Goal: Transaction & Acquisition: Download file/media

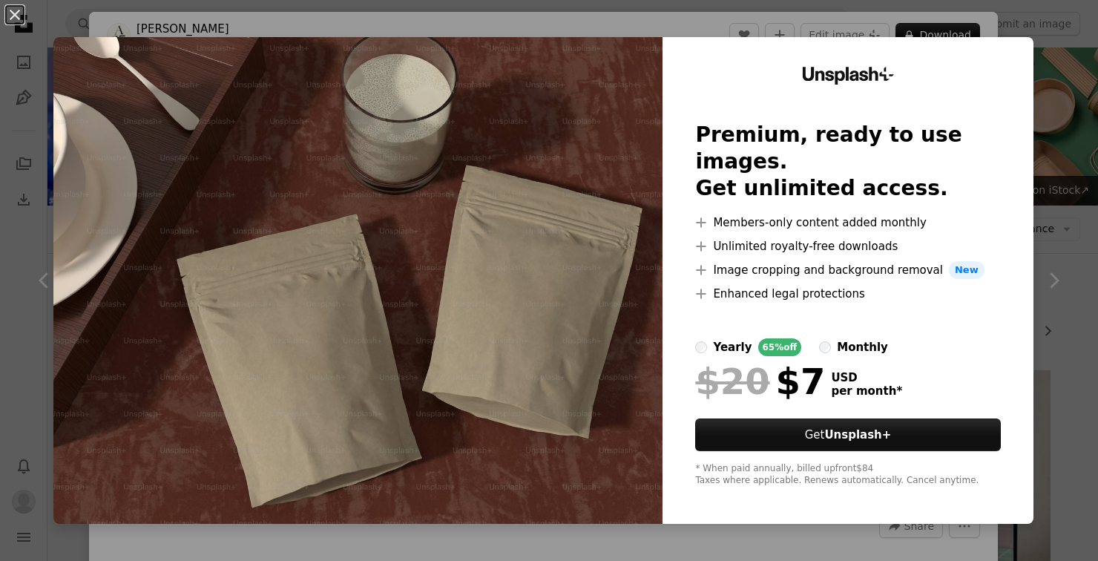
scroll to position [4385, 0]
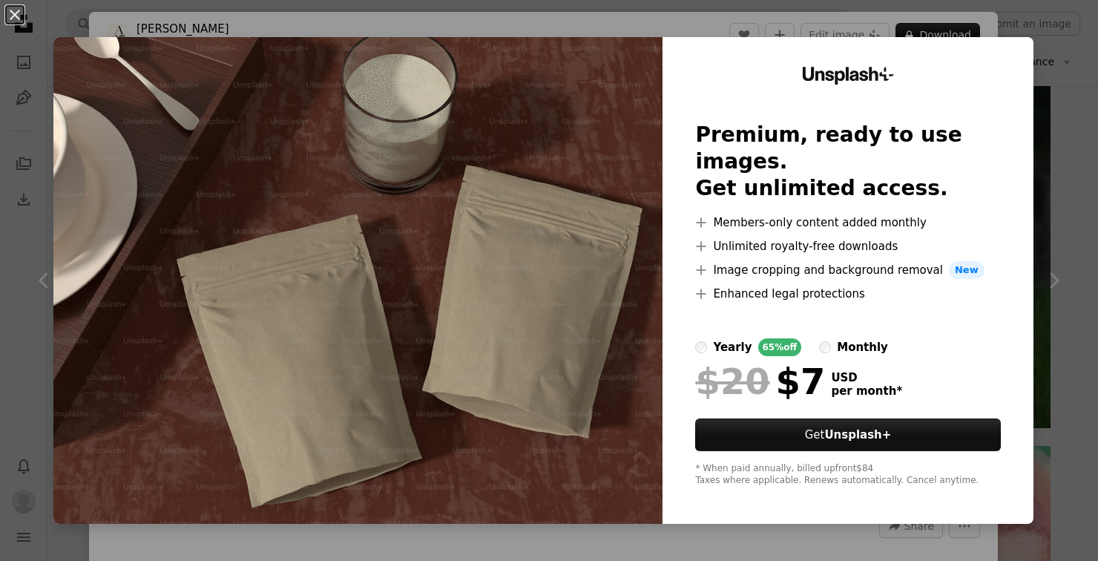
click at [31, 269] on div "An X shape Unsplash+ Premium, ready to use images. Get unlimited access. A plus…" at bounding box center [549, 280] width 1098 height 561
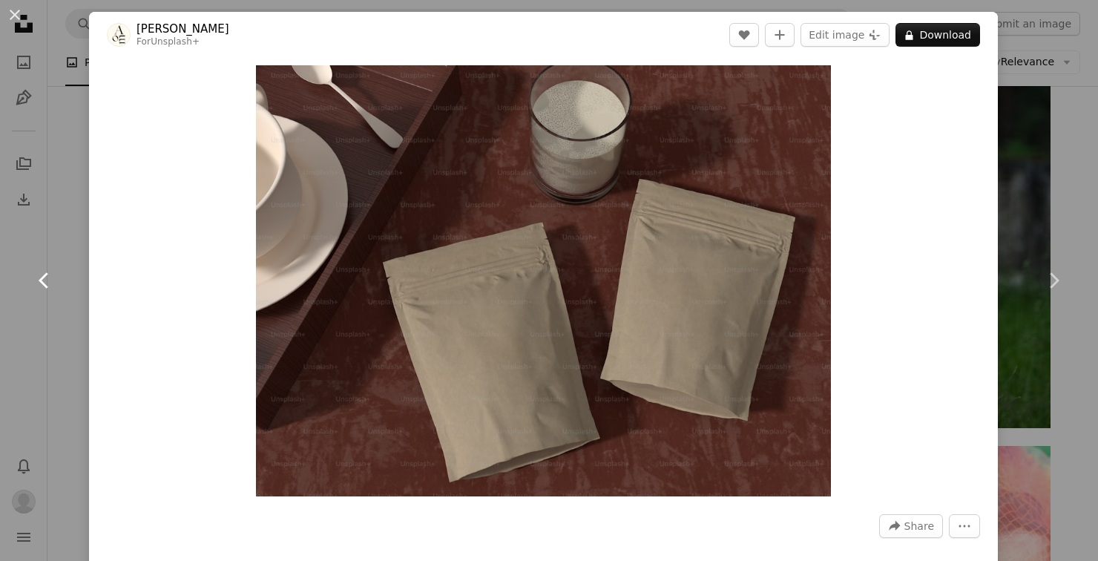
click at [44, 292] on icon "Chevron left" at bounding box center [45, 281] width 24 height 24
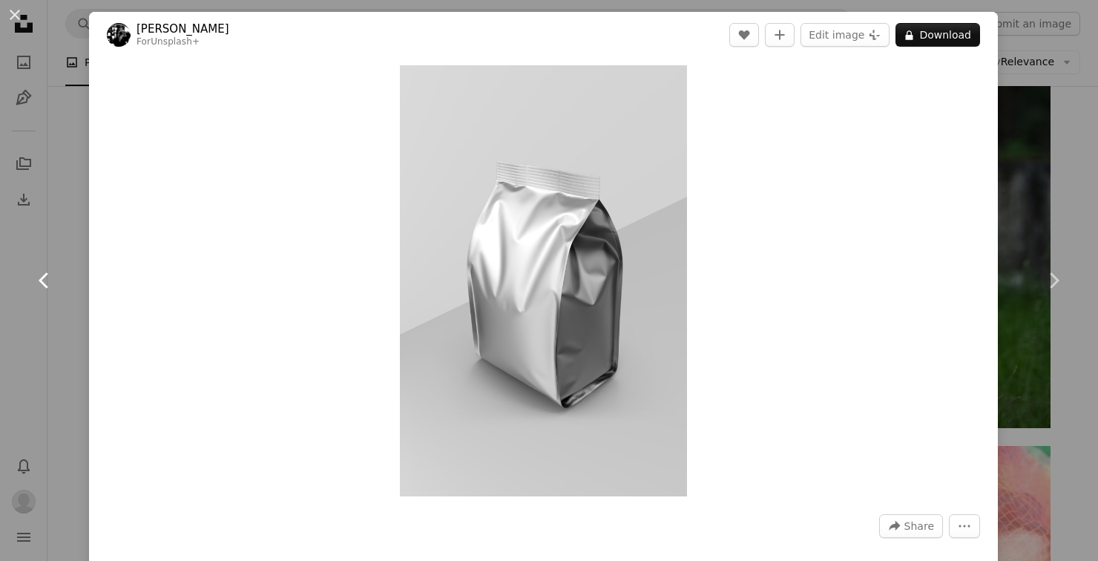
click at [44, 292] on icon "Chevron left" at bounding box center [45, 281] width 24 height 24
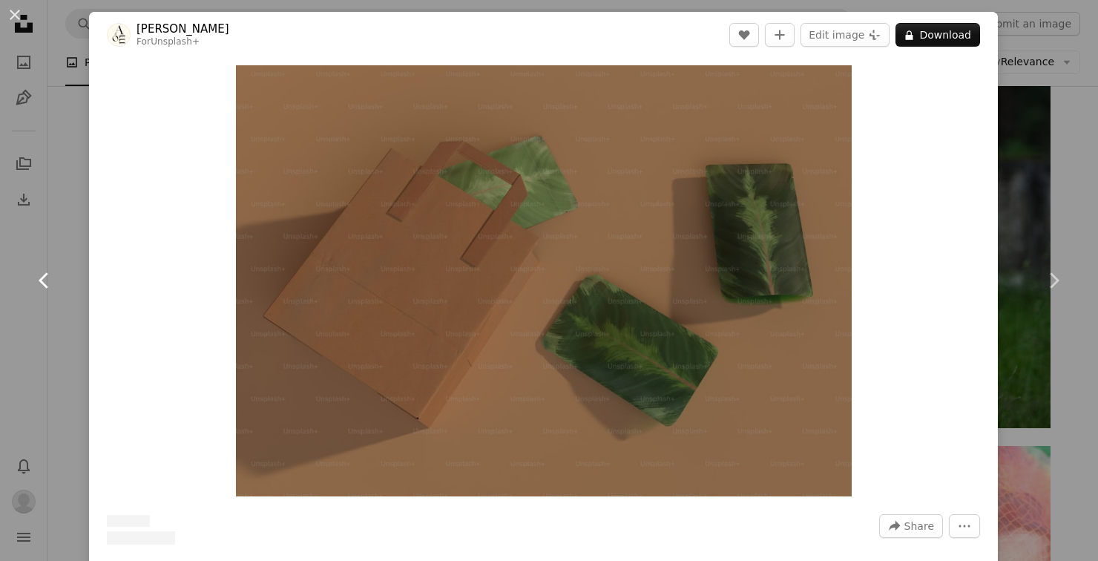
click at [44, 292] on icon "Chevron left" at bounding box center [45, 281] width 24 height 24
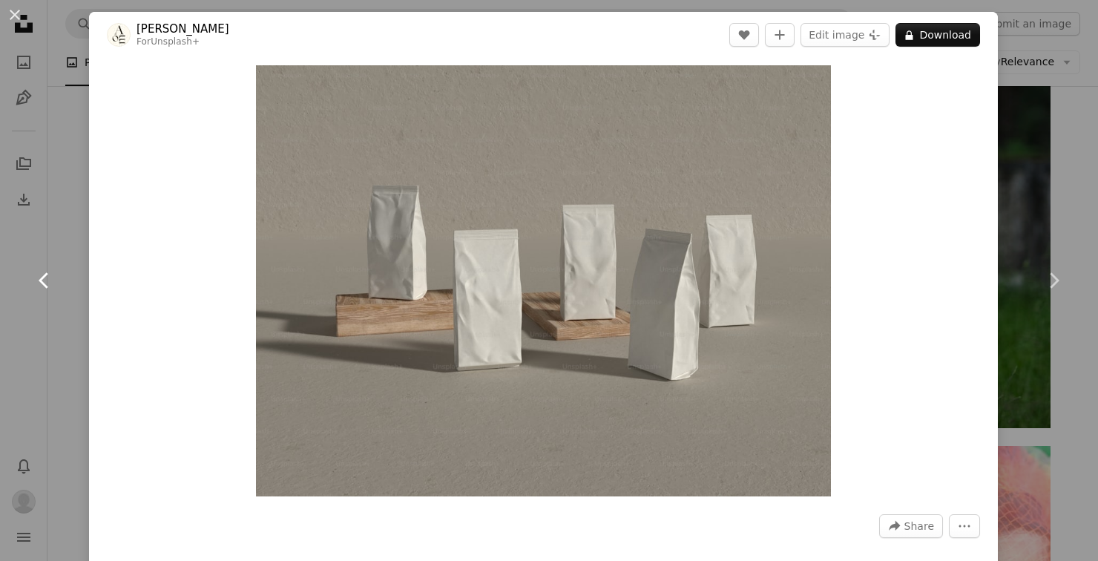
click at [44, 292] on icon "Chevron left" at bounding box center [45, 281] width 24 height 24
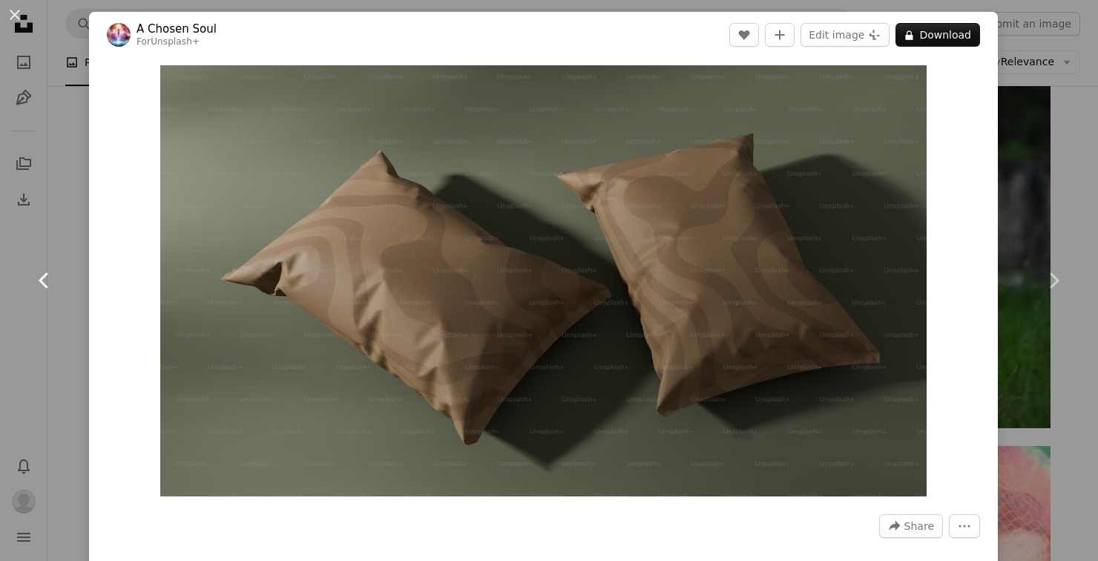
click at [44, 292] on icon "Chevron left" at bounding box center [45, 281] width 24 height 24
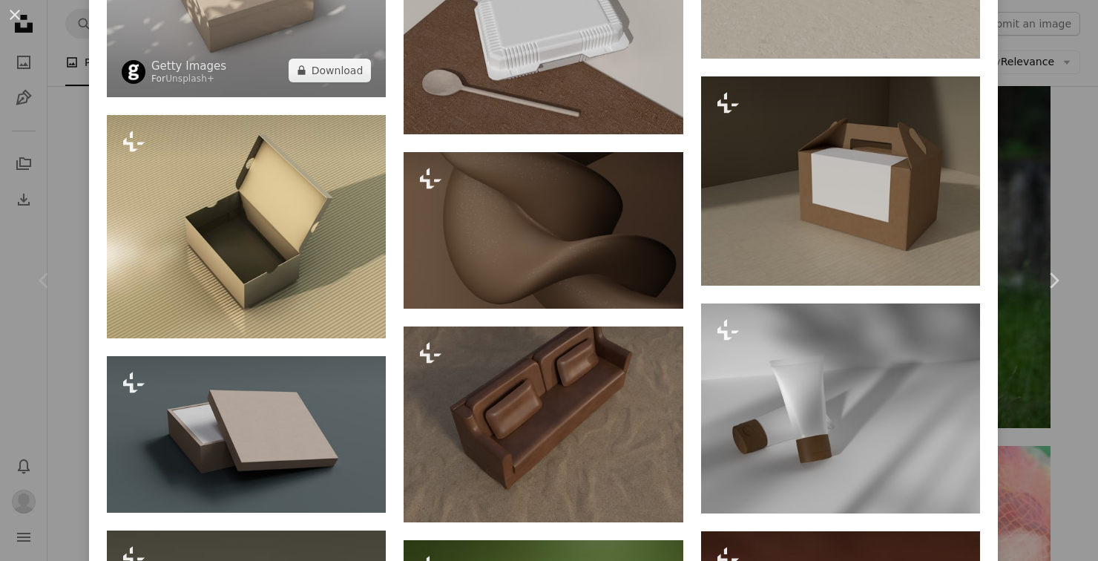
scroll to position [1783, 0]
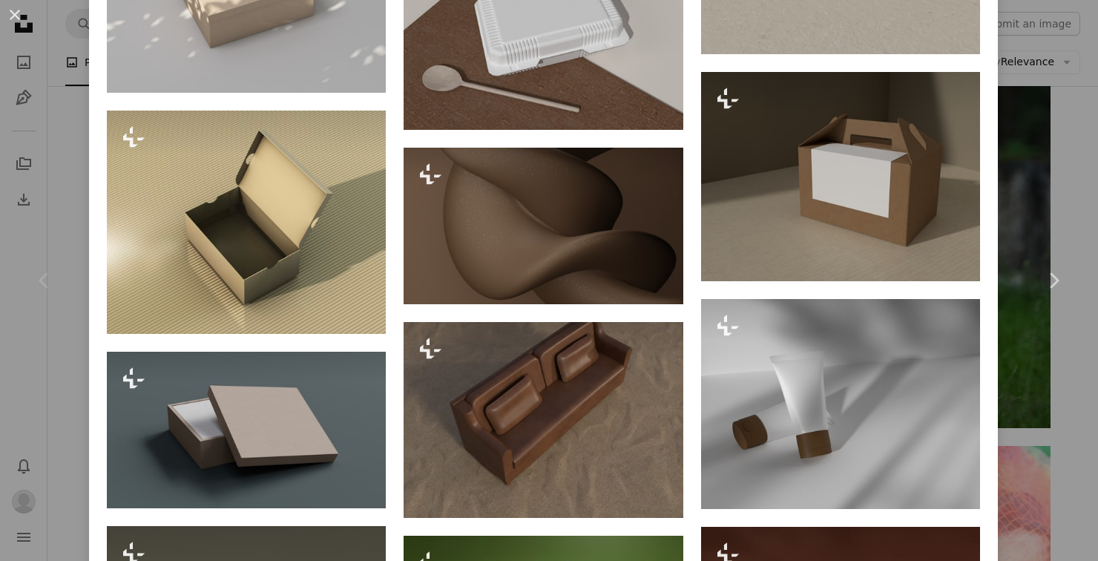
click at [1062, 402] on div "An X shape Chevron left Chevron right [PERSON_NAME] For Unsplash+ A heart A plu…" at bounding box center [549, 280] width 1098 height 561
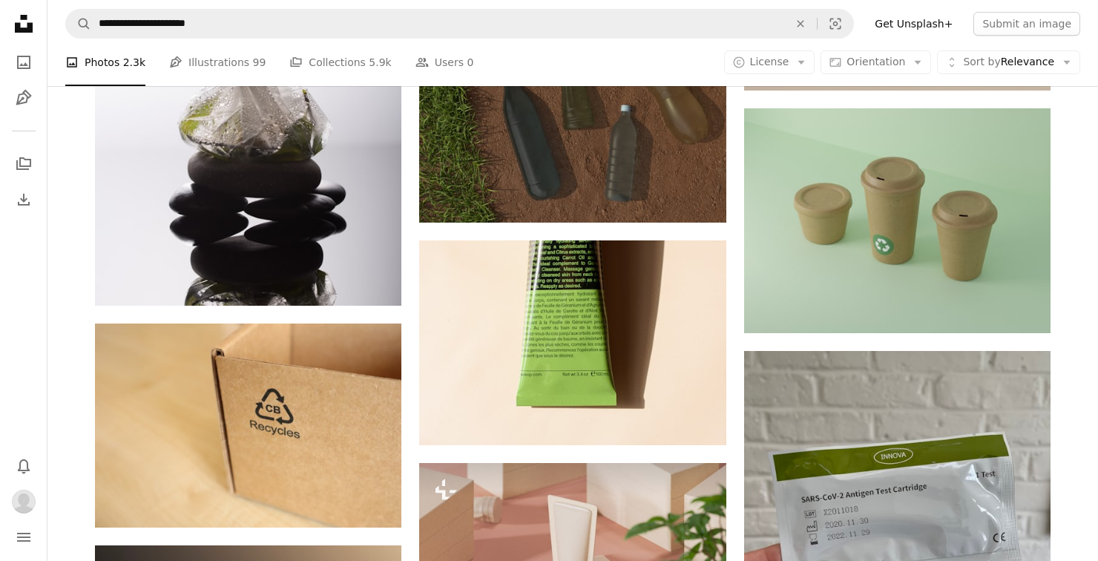
scroll to position [1884, 0]
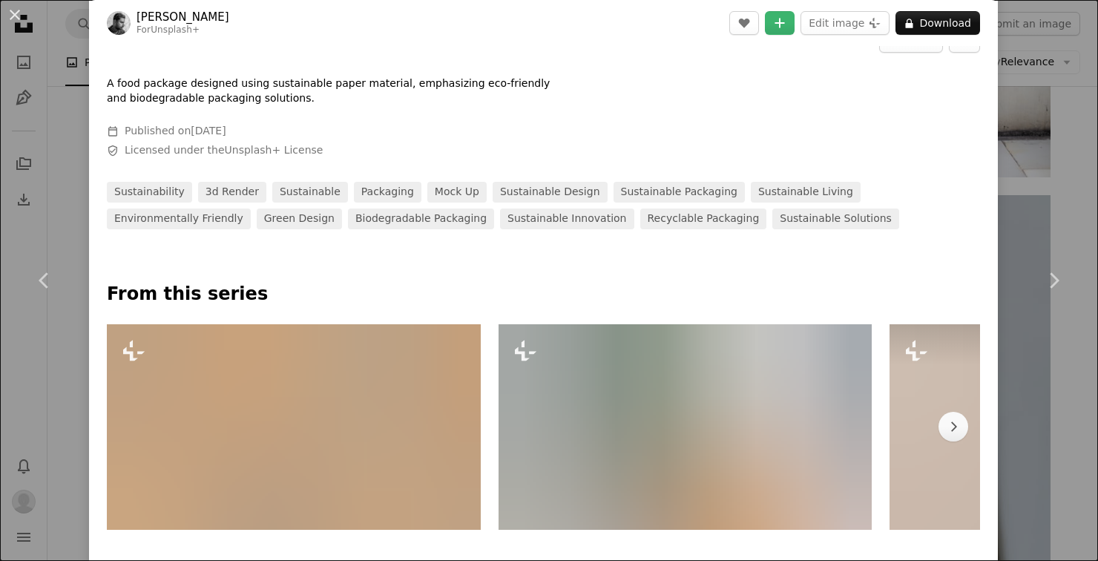
scroll to position [832, 0]
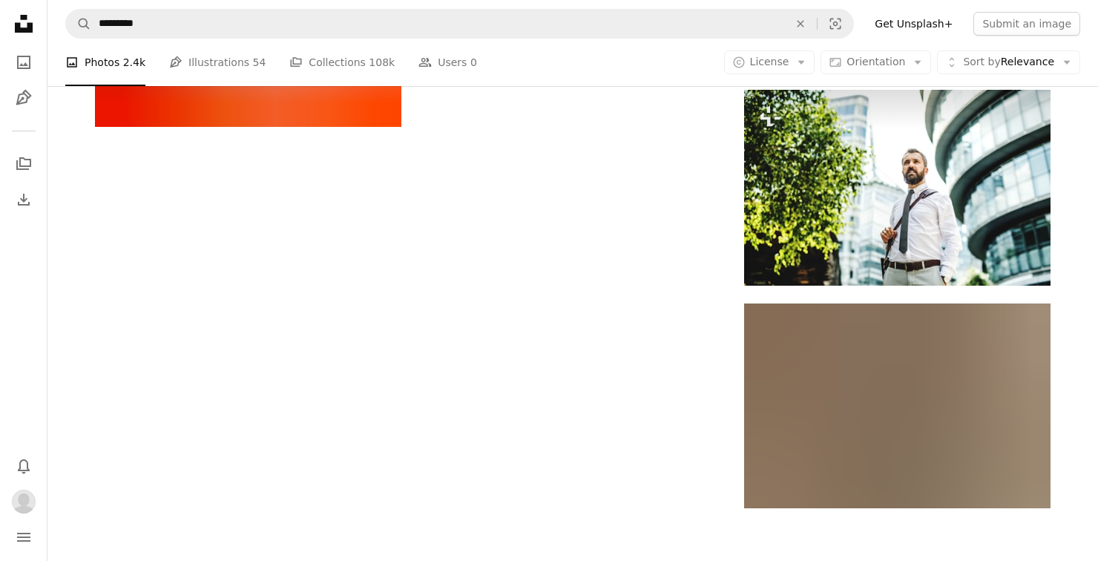
scroll to position [9783, 0]
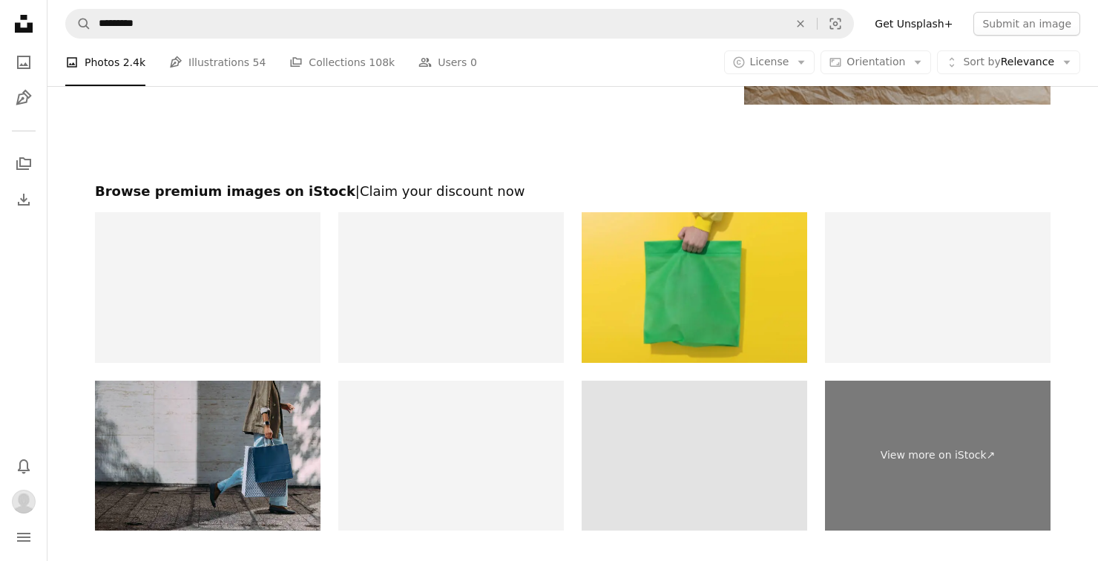
scroll to position [10344, 0]
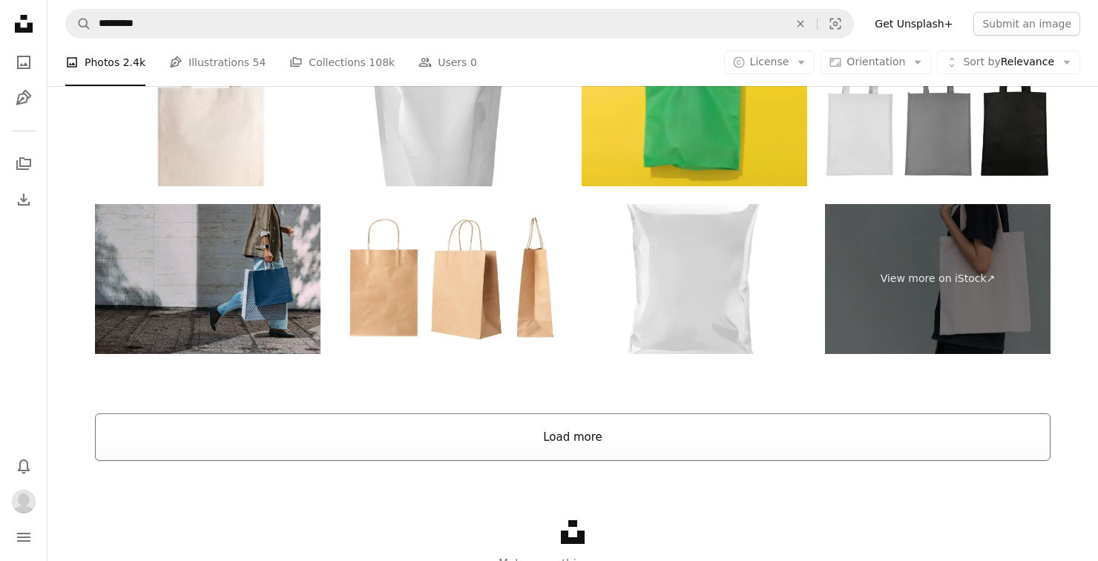
click at [581, 444] on button "Load more" at bounding box center [572, 436] width 955 height 47
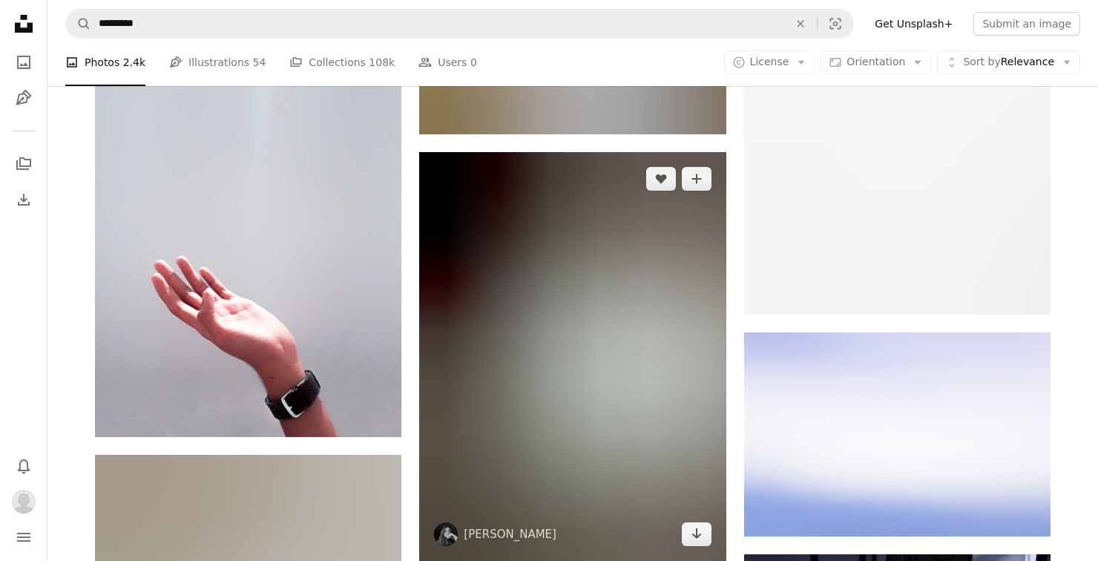
scroll to position [18104, 0]
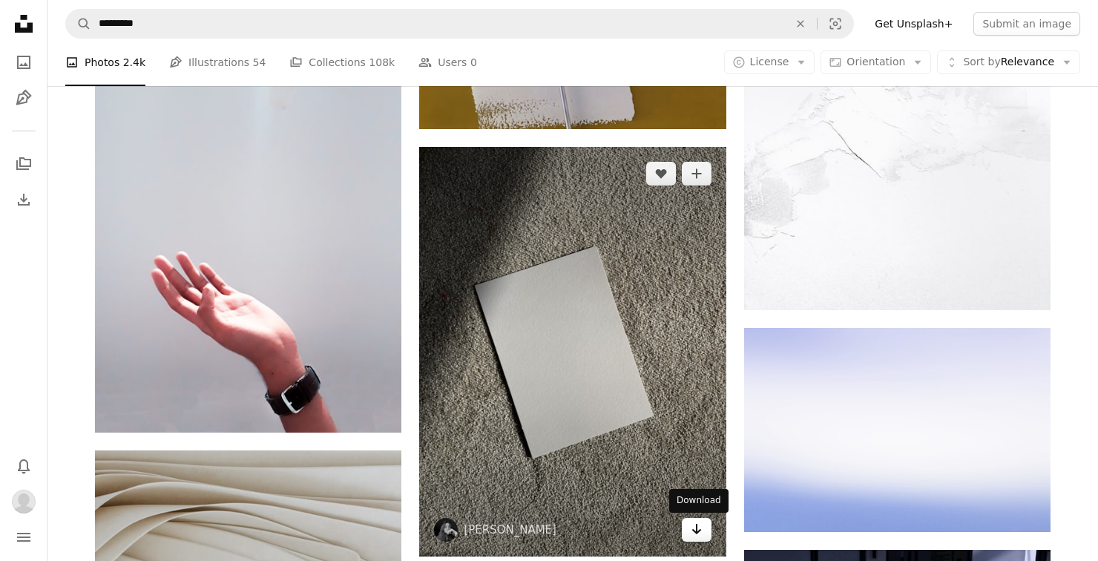
click at [699, 539] on link "Arrow pointing down" at bounding box center [697, 530] width 30 height 24
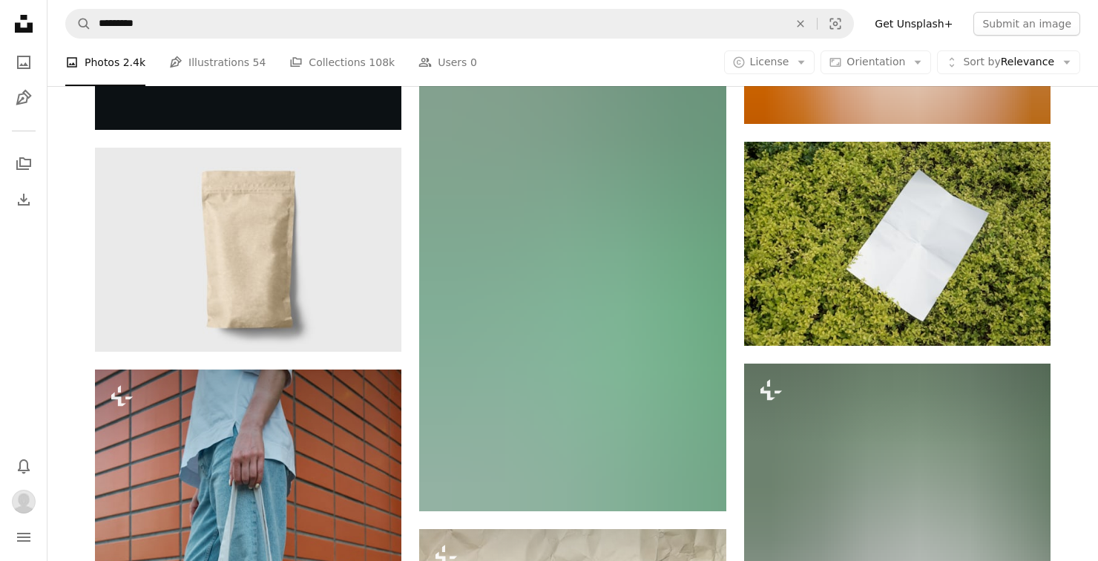
scroll to position [21199, 0]
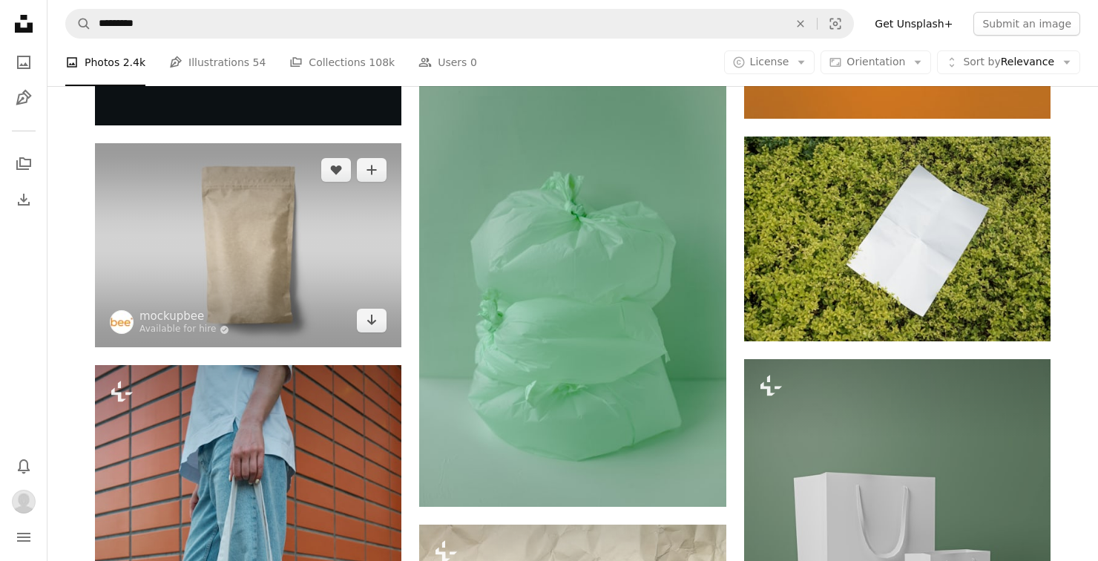
click at [292, 263] on img at bounding box center [248, 245] width 306 height 204
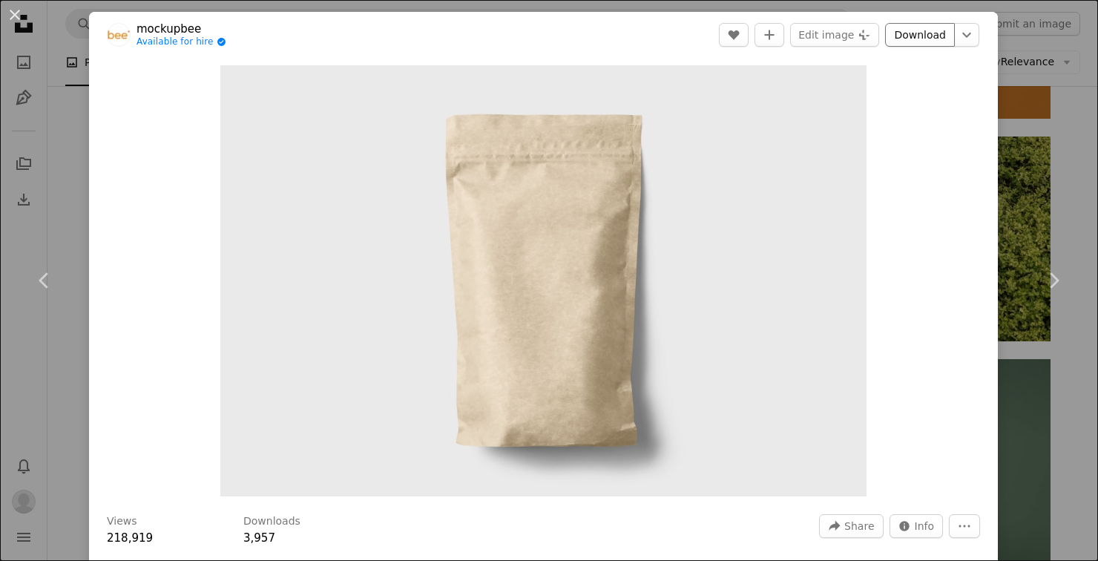
click at [934, 43] on link "Download" at bounding box center [920, 35] width 70 height 24
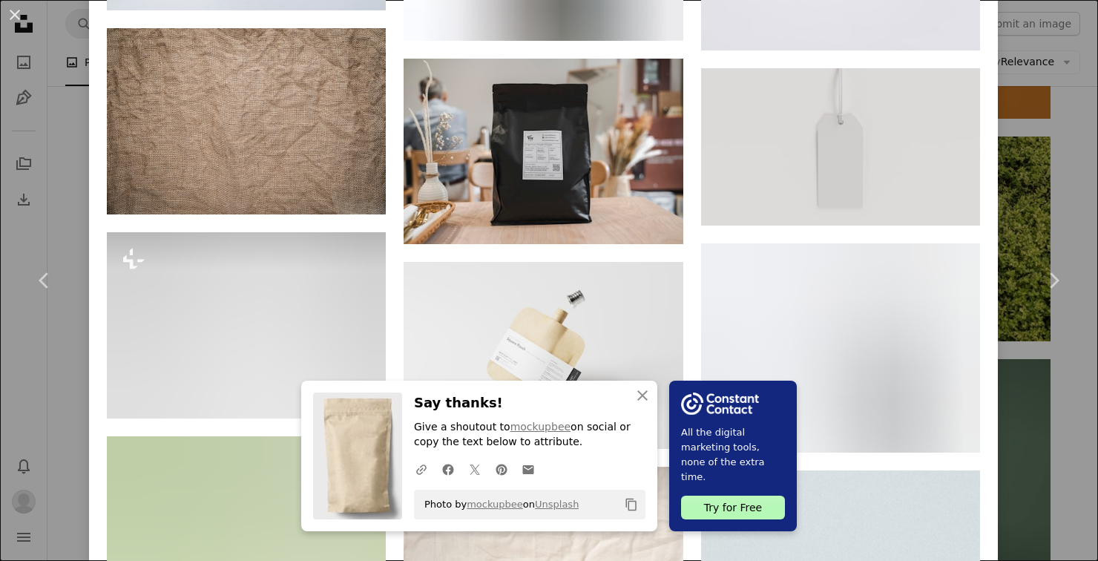
scroll to position [5963, 0]
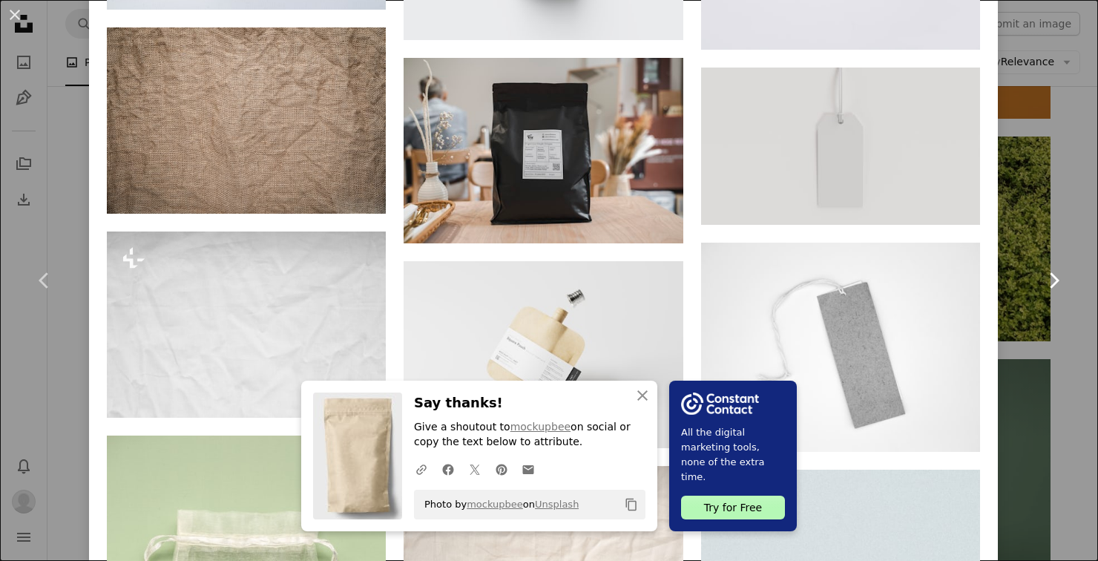
click at [1088, 214] on link "Chevron right" at bounding box center [1053, 280] width 89 height 142
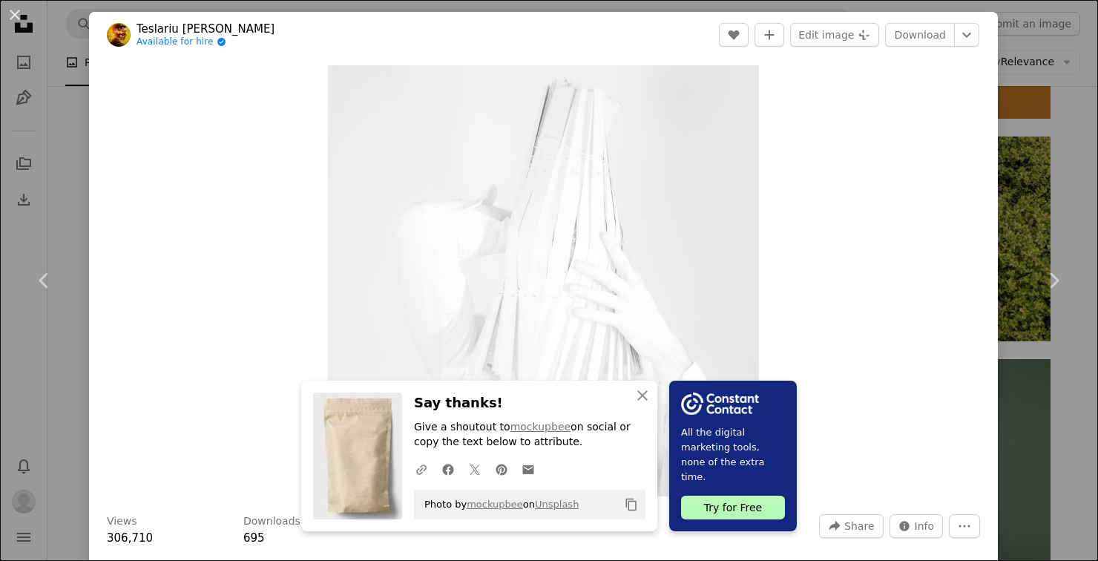
click at [1080, 186] on div "An X shape Chevron left Chevron right An X shape Close Say thanks! Give a shout…" at bounding box center [549, 280] width 1098 height 561
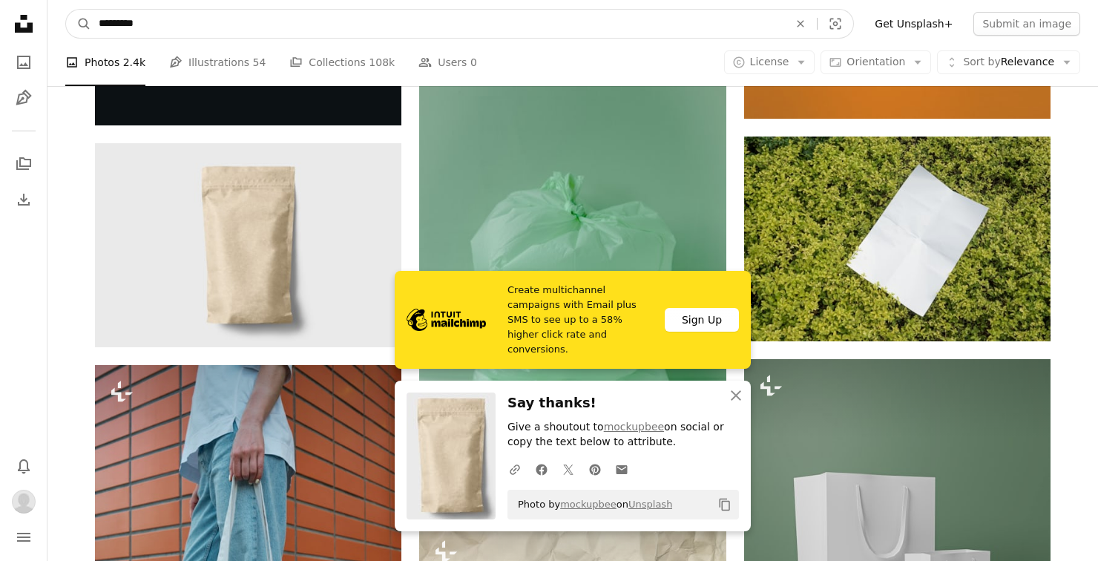
click at [316, 23] on input "*********" at bounding box center [437, 24] width 693 height 28
click at [126, 22] on input "*********" at bounding box center [437, 24] width 693 height 28
type input "**********"
click button "A magnifying glass" at bounding box center [78, 24] width 25 height 28
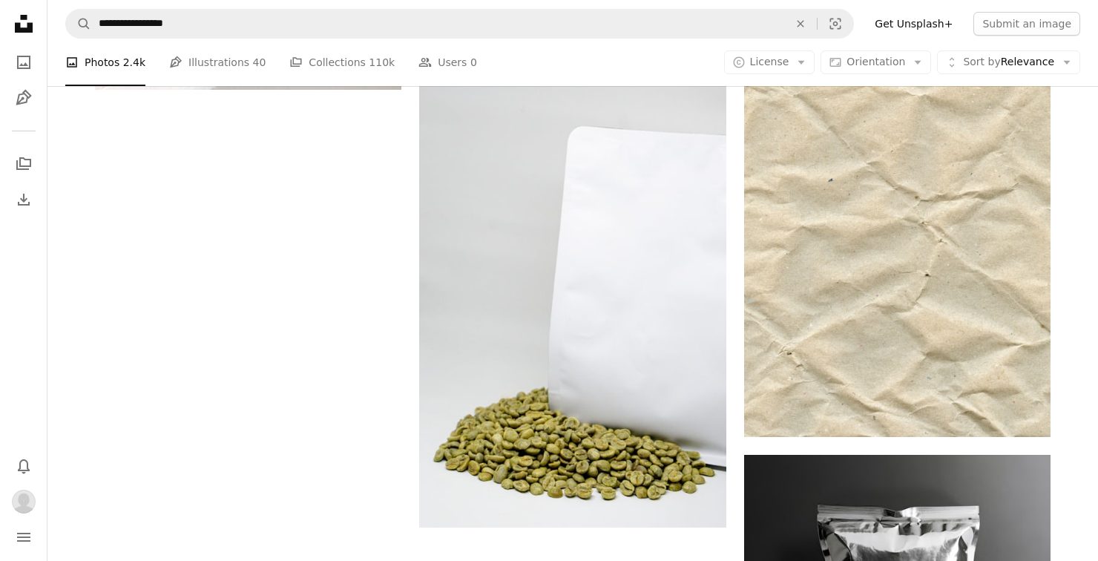
scroll to position [2319, 0]
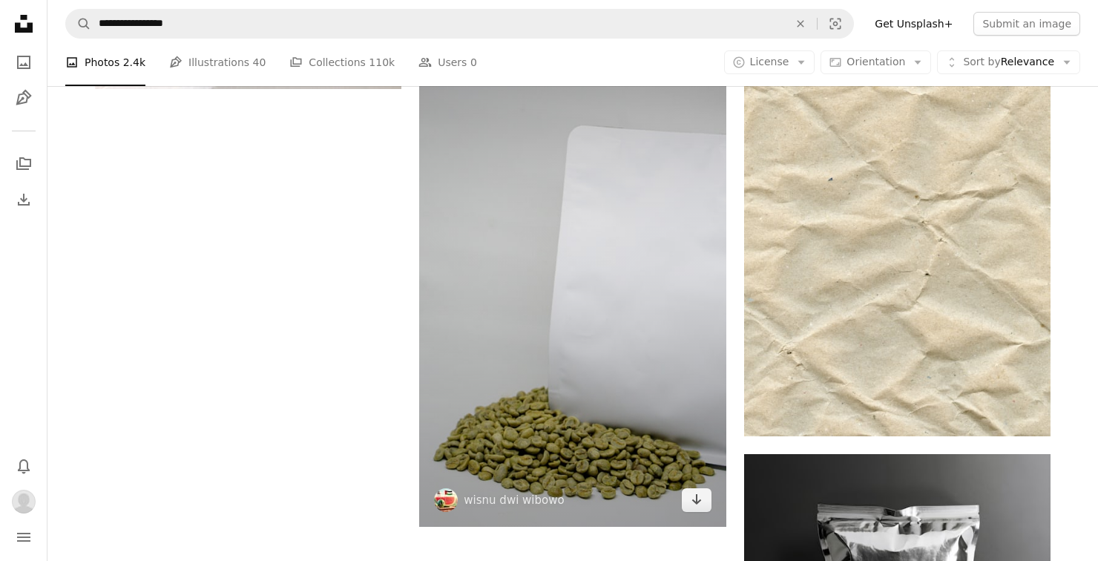
click at [564, 289] on img at bounding box center [572, 253] width 306 height 545
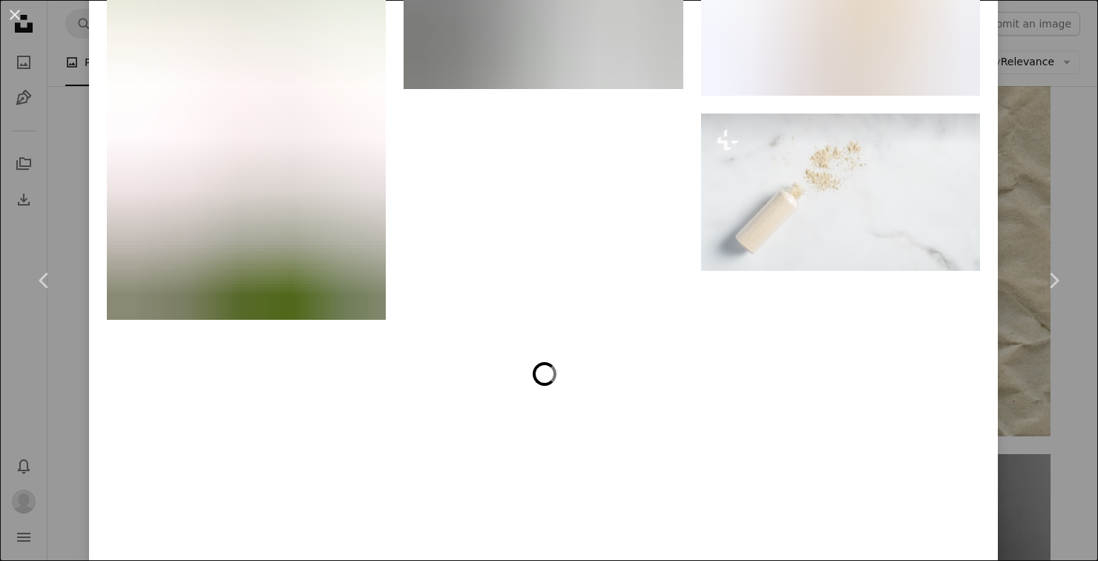
scroll to position [9816, 0]
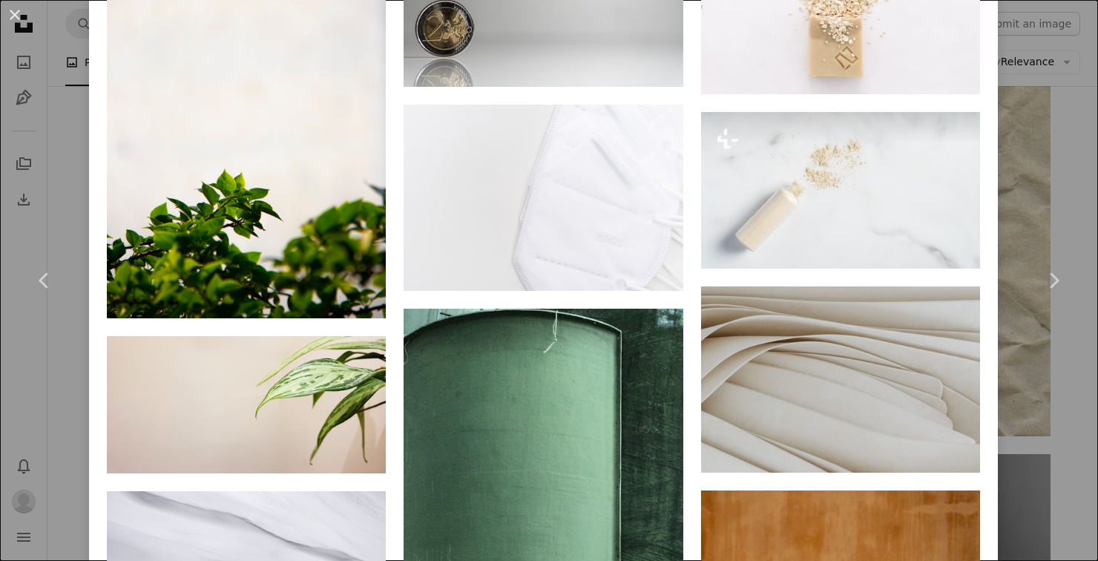
click at [1070, 418] on div "An X shape Chevron left Chevron right wisnu dwi wibowo kuwiid A heart A plus si…" at bounding box center [549, 280] width 1098 height 561
